Goal: Task Accomplishment & Management: Manage account settings

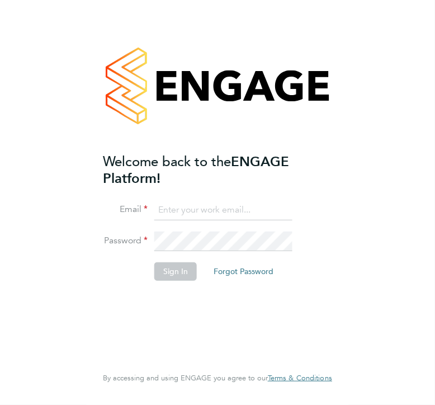
click at [224, 211] on input at bounding box center [223, 210] width 138 height 20
type input "[EMAIL_ADDRESS][DOMAIN_NAME]"
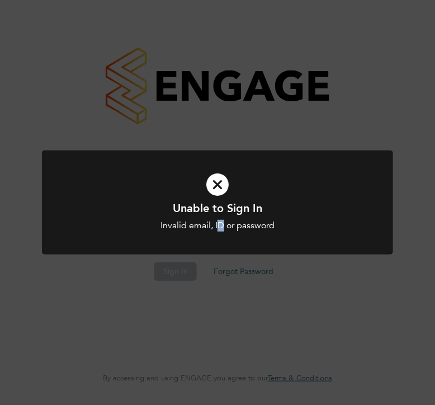
click at [222, 229] on div "Invalid email, ID or password" at bounding box center [217, 226] width 291 height 12
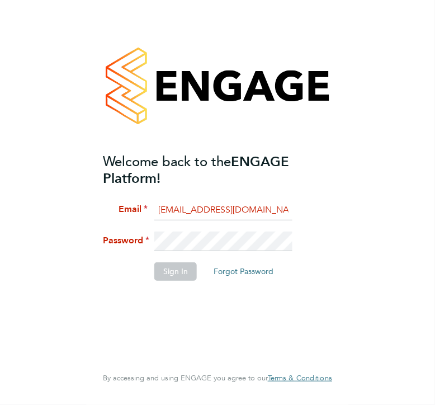
click at [33, 221] on div "Welcome back to the ENGAGE Platform! Email anibal_16_azuqueca@hotmail.com Passw…" at bounding box center [217, 202] width 435 height 405
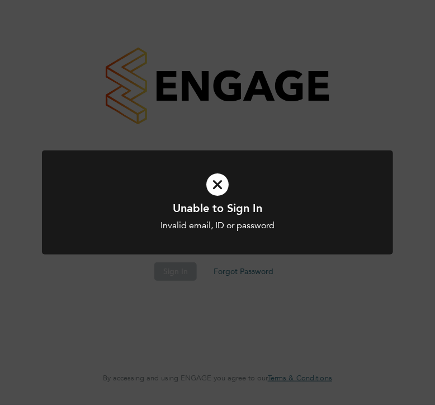
click at [220, 186] on icon at bounding box center [217, 185] width 291 height 44
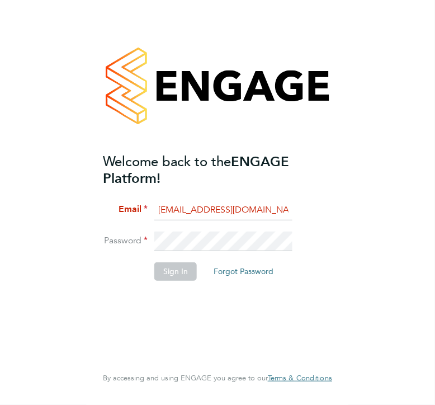
click at [232, 270] on button "Forgot Password" at bounding box center [244, 271] width 78 height 18
click at [247, 269] on button "Forgot Password" at bounding box center [244, 271] width 78 height 18
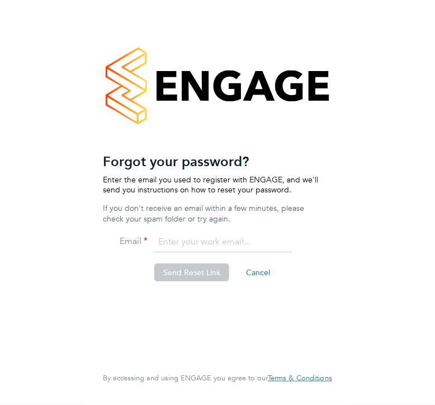
click at [234, 242] on input "email" at bounding box center [223, 242] width 138 height 20
type input "[EMAIL_ADDRESS][DOMAIN_NAME]"
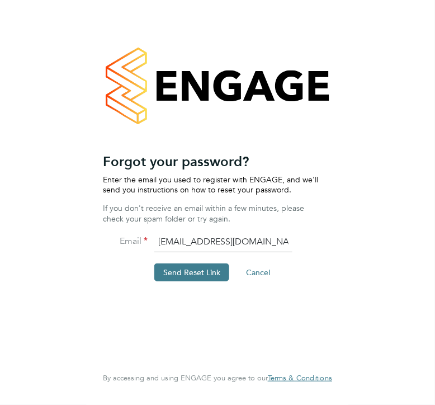
click at [184, 270] on button "Send Reset Link" at bounding box center [191, 273] width 75 height 18
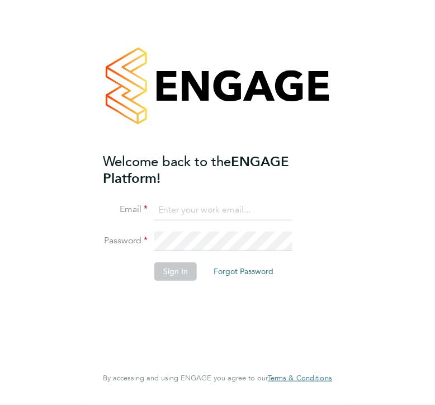
click at [209, 211] on input at bounding box center [223, 210] width 138 height 20
type input "[EMAIL_ADDRESS][DOMAIN_NAME]"
click at [234, 212] on input at bounding box center [223, 210] width 138 height 20
type input "[EMAIL_ADDRESS][DOMAIN_NAME]"
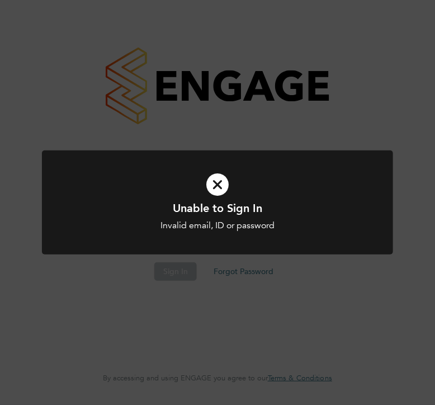
click at [219, 183] on icon at bounding box center [217, 185] width 291 height 44
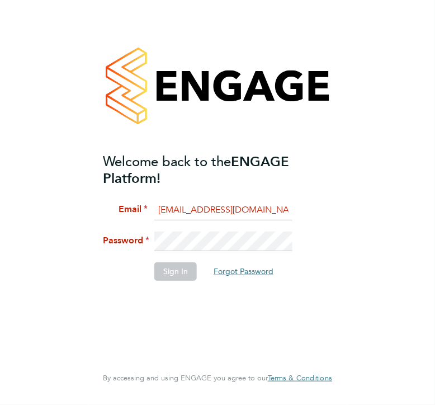
click at [233, 270] on button "Forgot Password" at bounding box center [244, 271] width 78 height 18
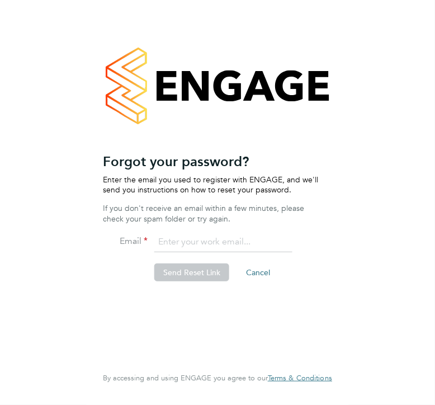
click at [246, 243] on input "email" at bounding box center [223, 242] width 138 height 20
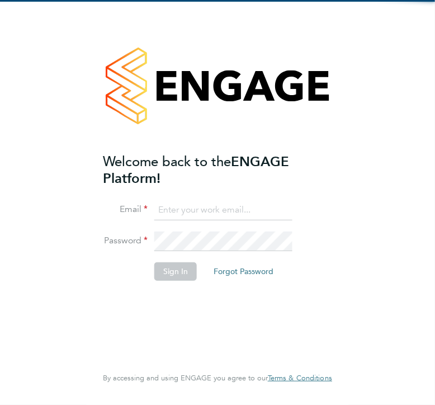
click at [217, 212] on input at bounding box center [223, 210] width 138 height 20
click at [114, 269] on li "Sign In Forgot Password" at bounding box center [212, 276] width 218 height 29
click at [252, 276] on button "Forgot Password" at bounding box center [244, 271] width 78 height 18
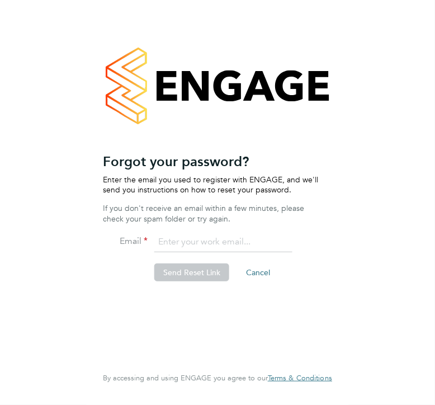
click at [193, 239] on input "email" at bounding box center [223, 242] width 138 height 20
type input "[EMAIL_ADDRESS][DOMAIN_NAME]"
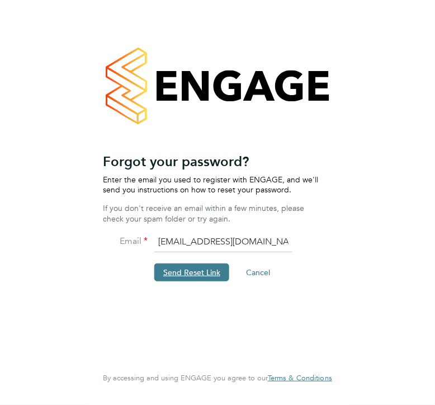
click at [210, 266] on button "Send Reset Link" at bounding box center [191, 273] width 75 height 18
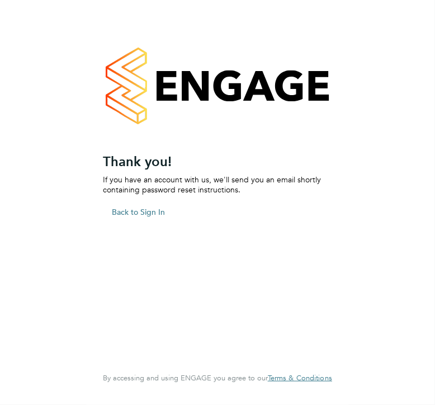
click at [137, 218] on div "Sorry, we are having problems connecting to our services." at bounding box center [217, 202] width 435 height 405
click at [144, 210] on button "Back to Sign In" at bounding box center [138, 212] width 71 height 18
